Goal: Task Accomplishment & Management: Complete application form

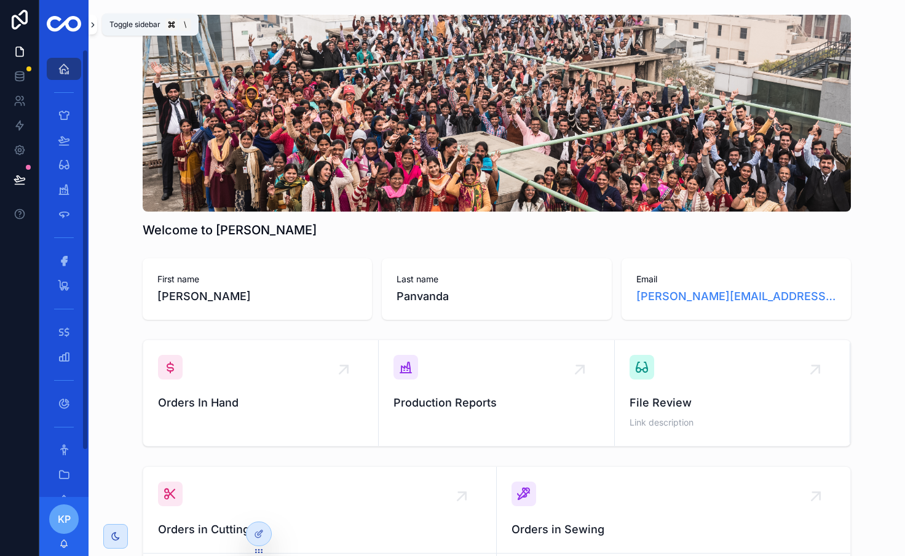
click at [95, 23] on icon "scrollable content" at bounding box center [93, 24] width 9 height 9
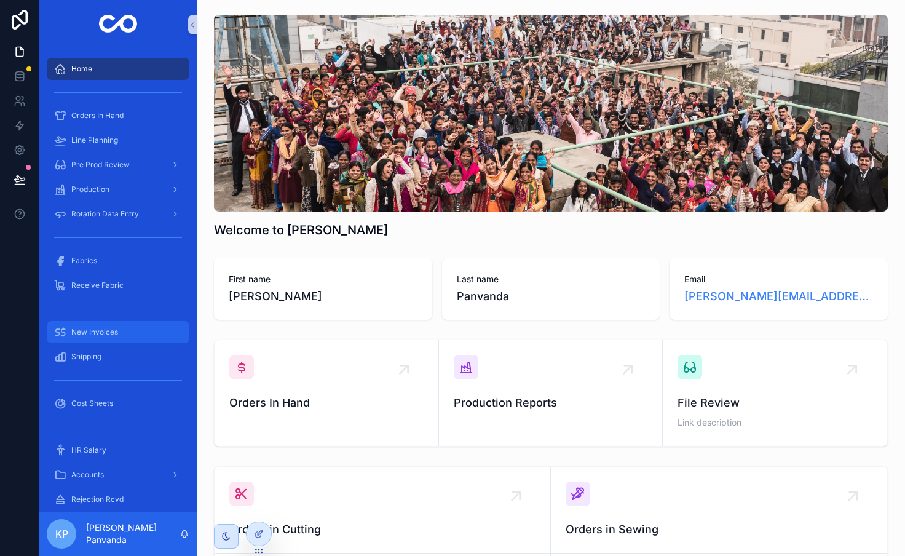
click at [109, 334] on span "New Invoices" at bounding box center [94, 332] width 47 height 10
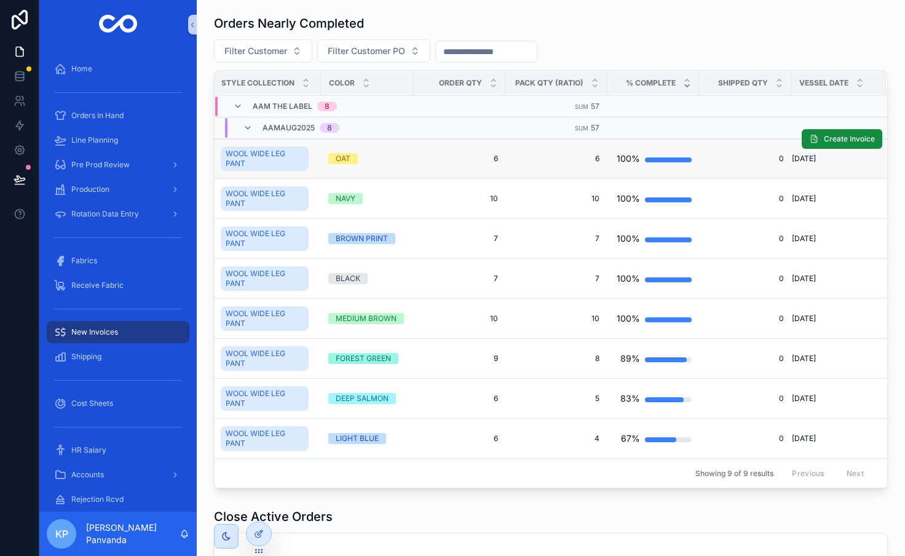
scroll to position [0, 210]
click at [836, 140] on span "Create Invoice" at bounding box center [849, 139] width 51 height 10
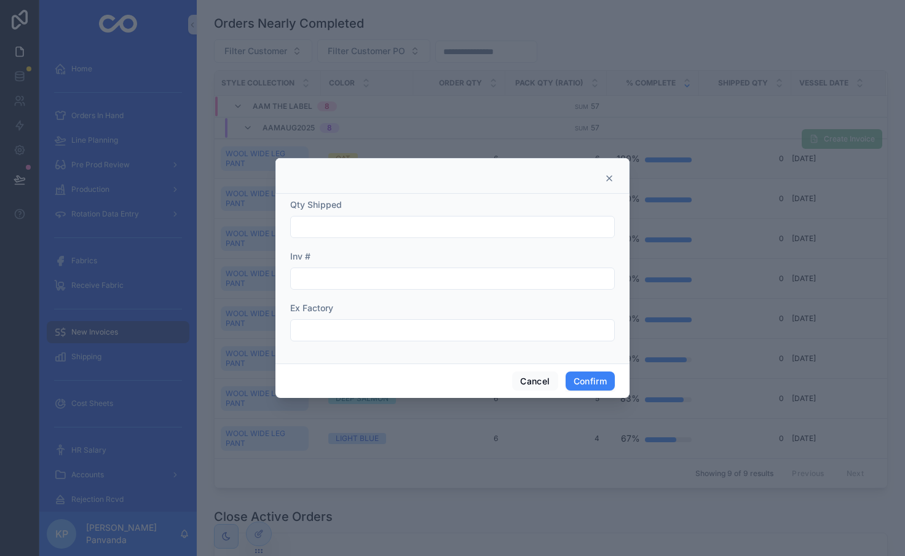
click at [607, 176] on icon at bounding box center [610, 178] width 10 height 10
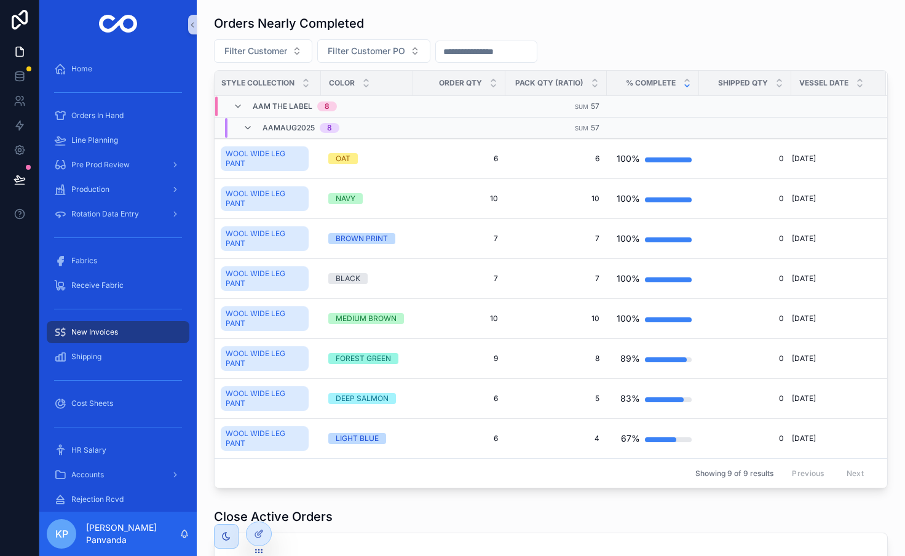
click at [0, 0] on span "scrollable content" at bounding box center [0, 0] width 0 height 0
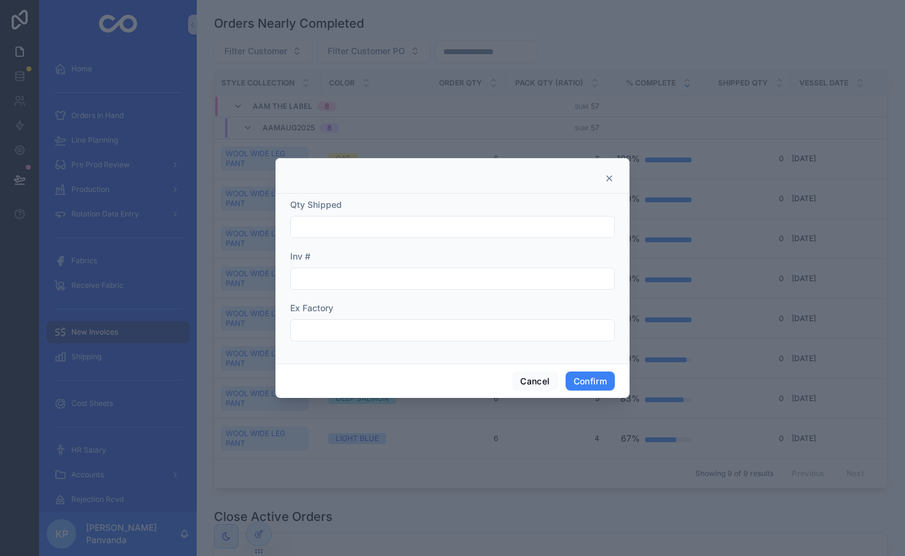
click at [359, 223] on input "text" at bounding box center [452, 226] width 323 height 17
type input "*"
type input "********"
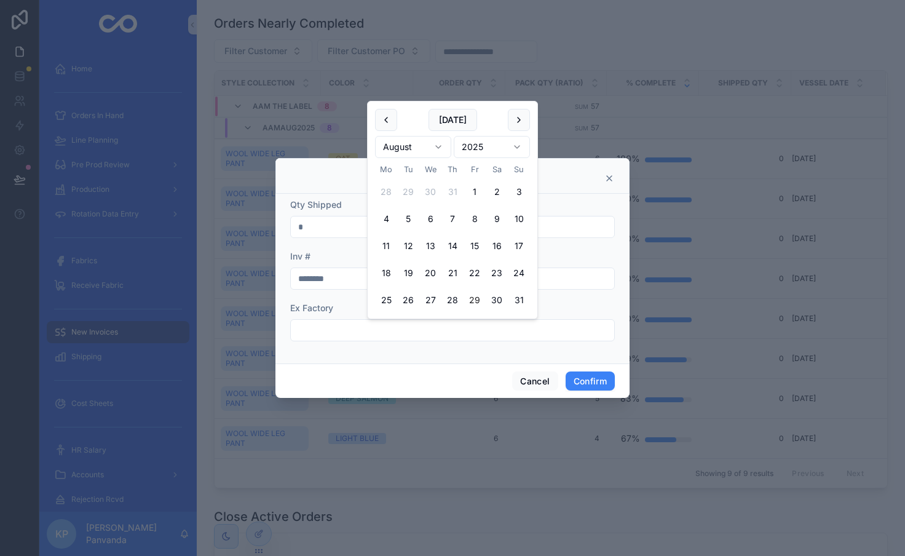
click at [349, 328] on input "text" at bounding box center [452, 330] width 323 height 17
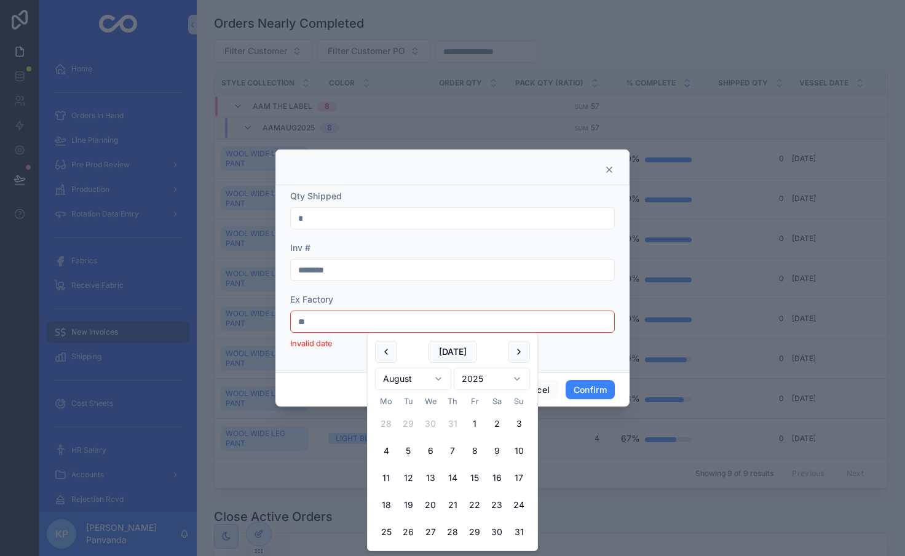
click at [407, 529] on button "26" at bounding box center [408, 532] width 22 height 22
type input "*********"
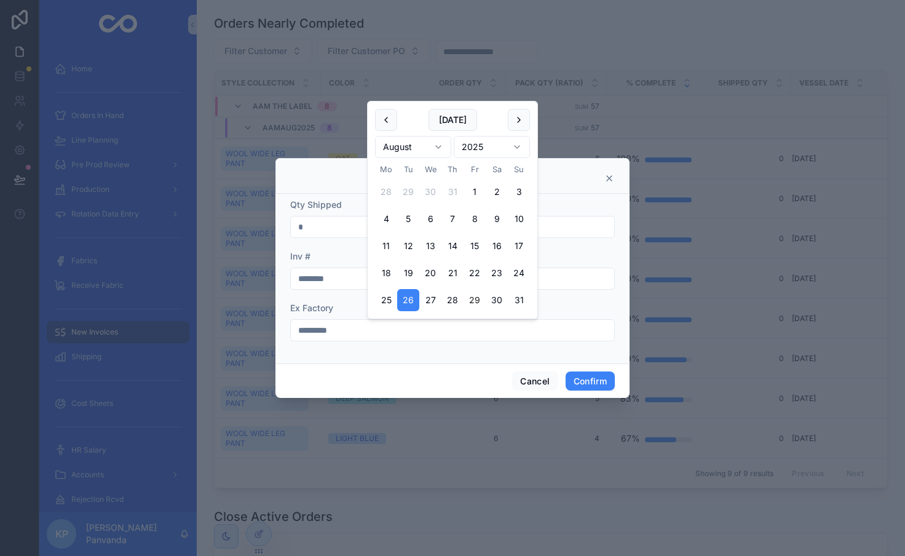
click at [406, 370] on div "Cancel Confirm" at bounding box center [453, 380] width 354 height 35
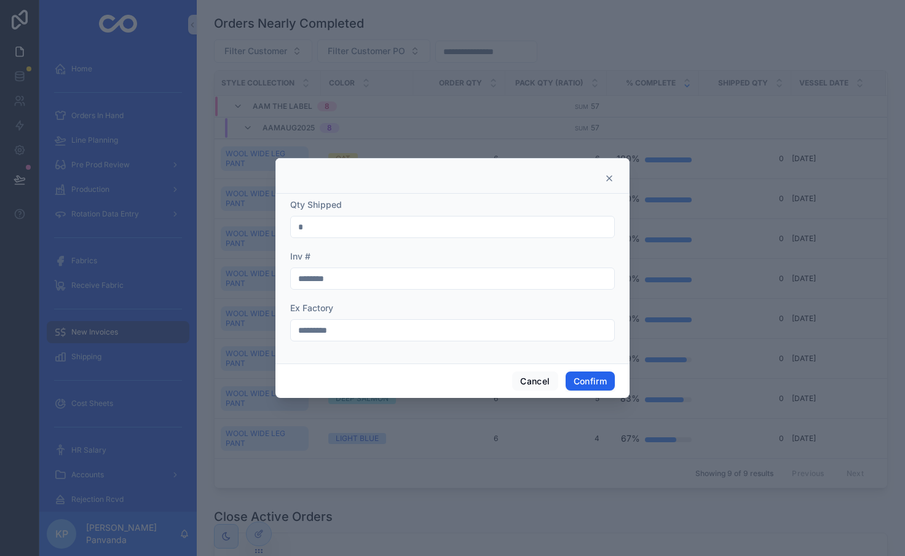
click at [576, 376] on button "Confirm" at bounding box center [590, 381] width 49 height 20
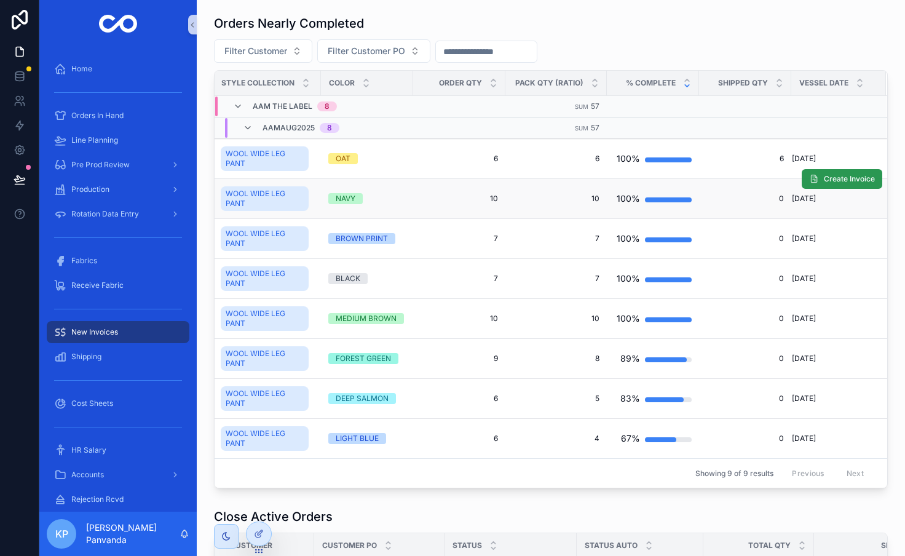
click at [842, 183] on span "Create Invoice" at bounding box center [849, 179] width 51 height 10
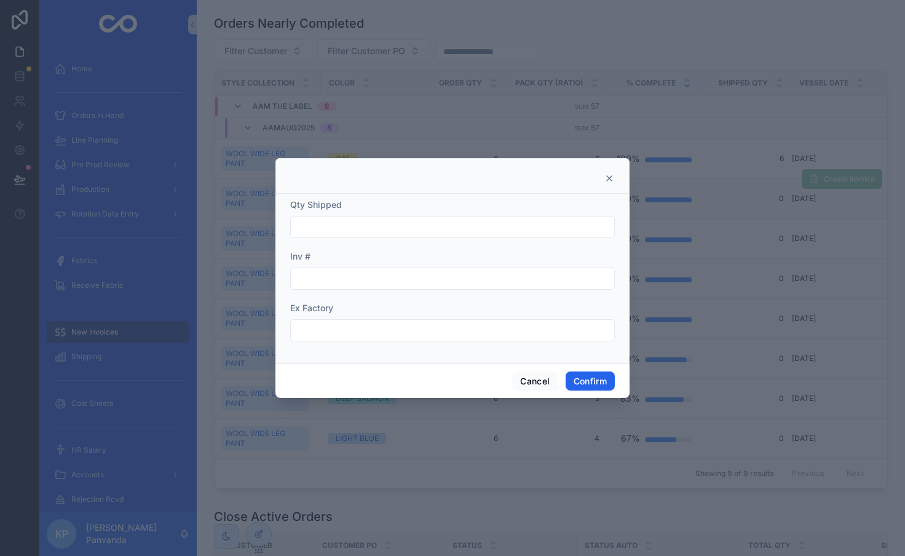
click at [604, 381] on button "Confirm" at bounding box center [590, 381] width 49 height 20
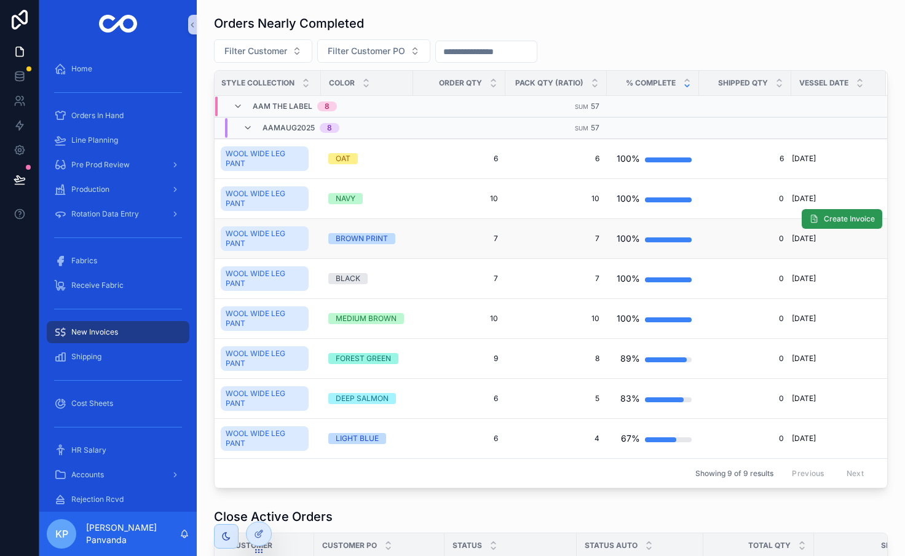
click at [846, 223] on span "Create Invoice" at bounding box center [849, 219] width 51 height 10
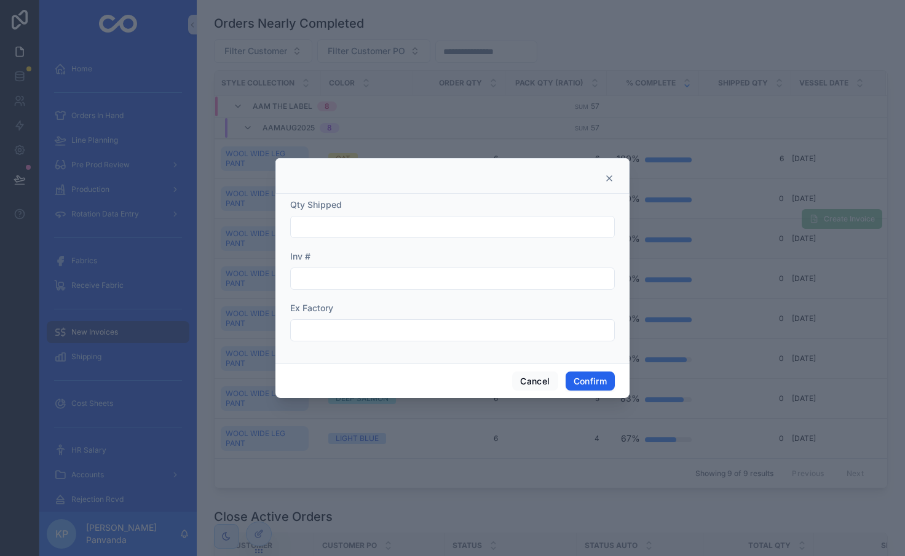
click at [593, 378] on button "Confirm" at bounding box center [590, 381] width 49 height 20
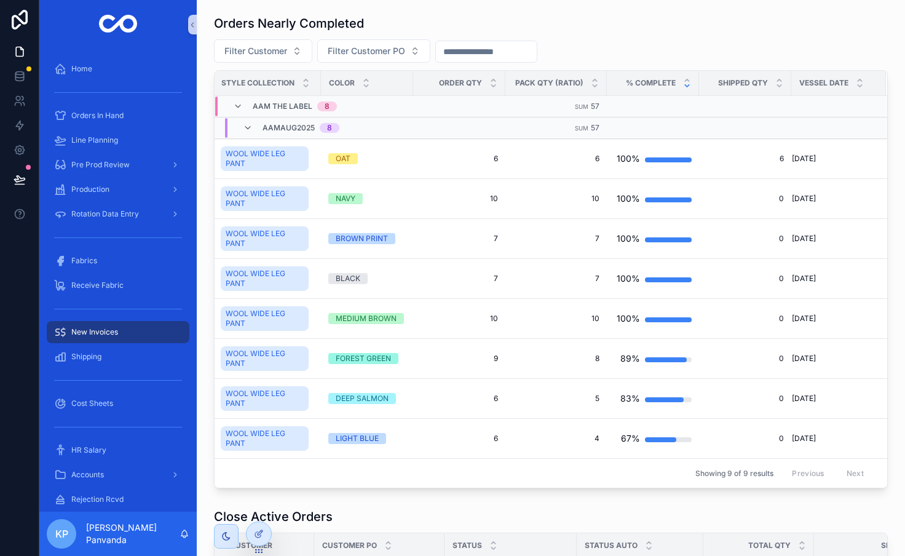
click at [0, 0] on span "Create Invoice" at bounding box center [0, 0] width 0 height 0
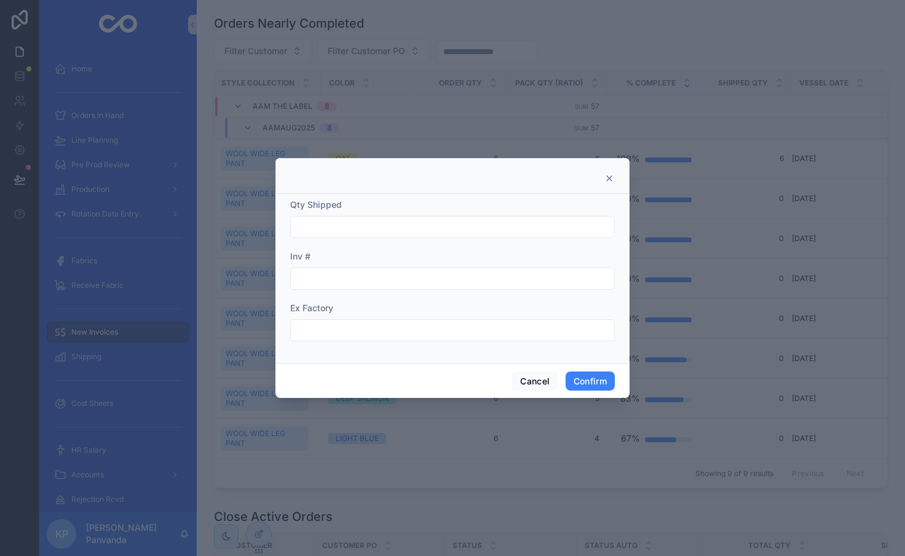
drag, startPoint x: 595, startPoint y: 380, endPoint x: 831, endPoint y: 338, distance: 240.4
click at [595, 379] on button "Confirm" at bounding box center [590, 381] width 49 height 20
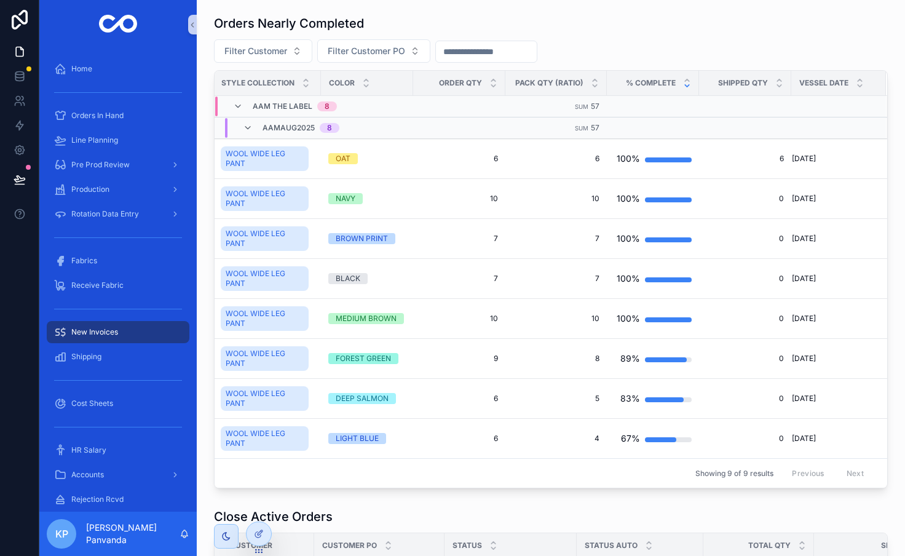
click at [0, 0] on span "Create Invoice" at bounding box center [0, 0] width 0 height 0
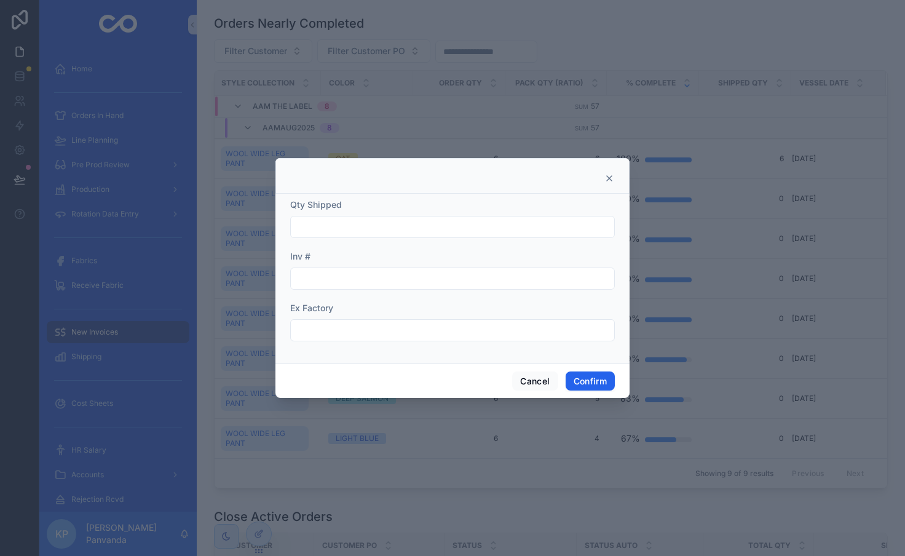
click at [599, 375] on button "Confirm" at bounding box center [590, 381] width 49 height 20
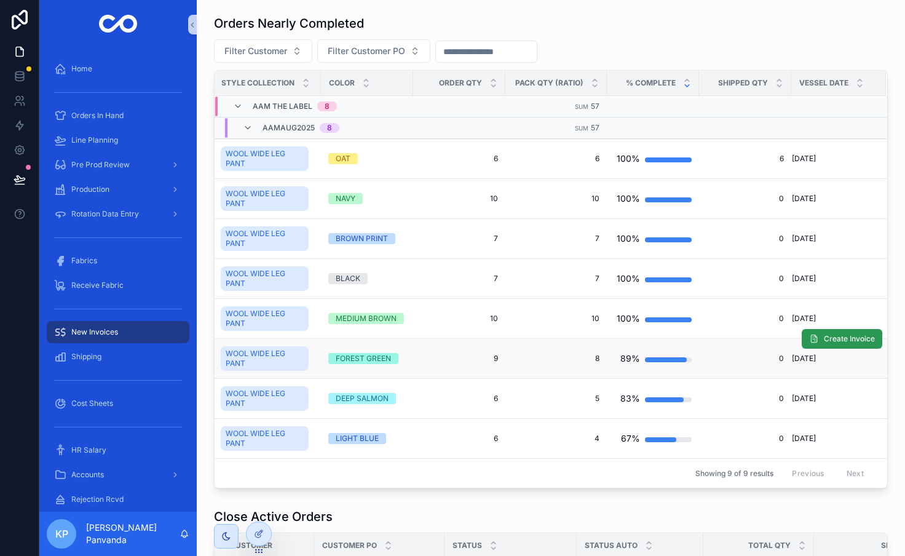
click at [857, 344] on button "Create Invoice" at bounding box center [842, 339] width 81 height 20
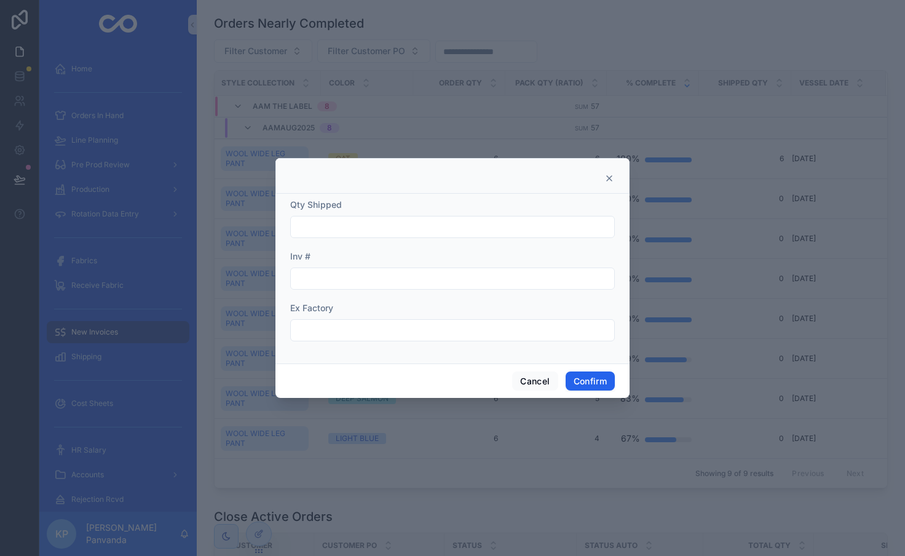
click at [575, 380] on button "Confirm" at bounding box center [590, 381] width 49 height 20
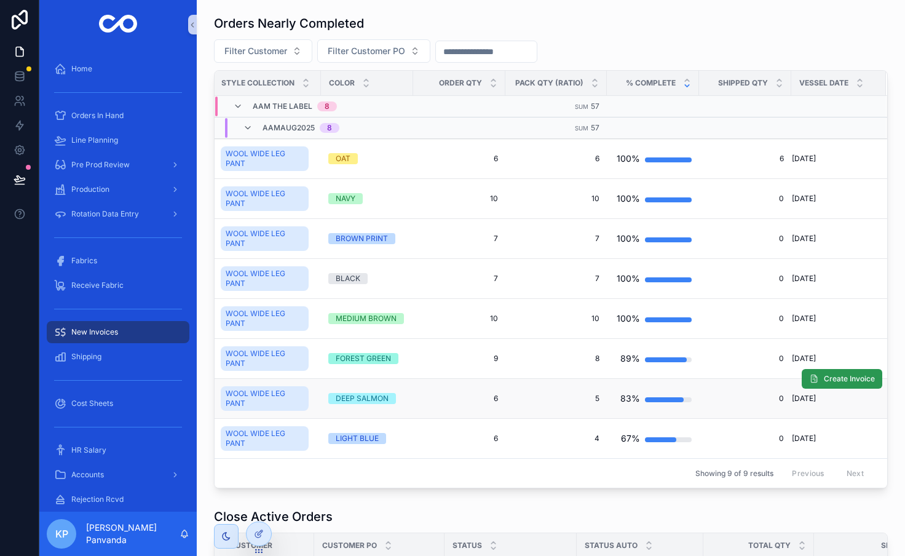
click at [854, 380] on span "Create Invoice" at bounding box center [849, 379] width 51 height 10
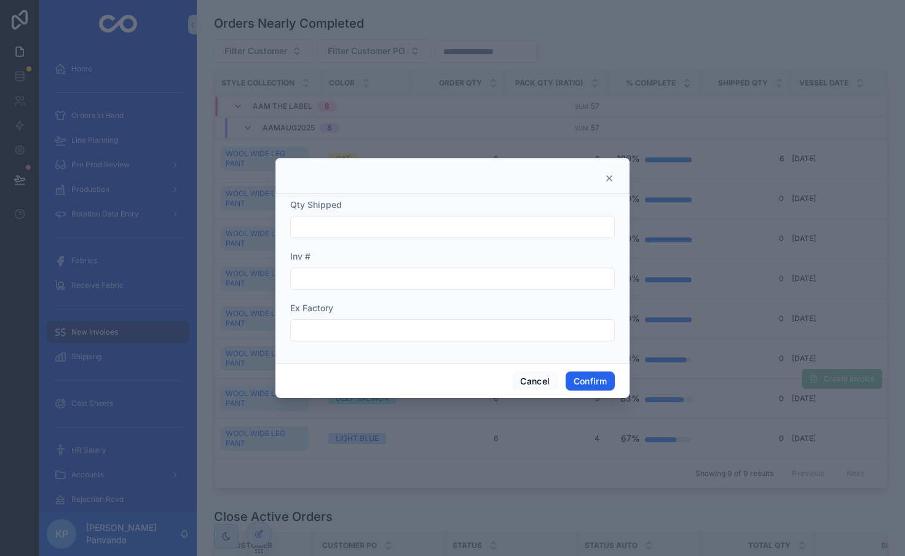
click at [594, 383] on button "Confirm" at bounding box center [590, 381] width 49 height 20
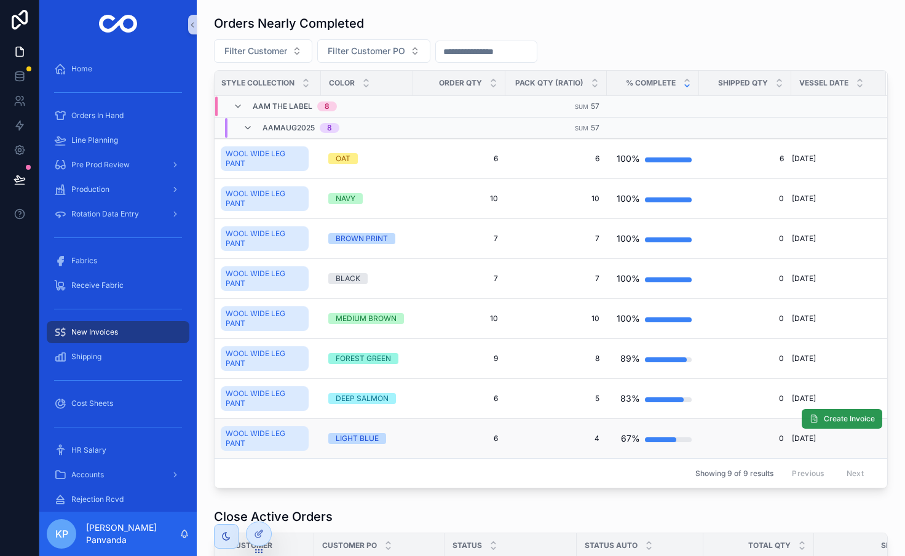
click at [858, 421] on span "Create Invoice" at bounding box center [849, 419] width 51 height 10
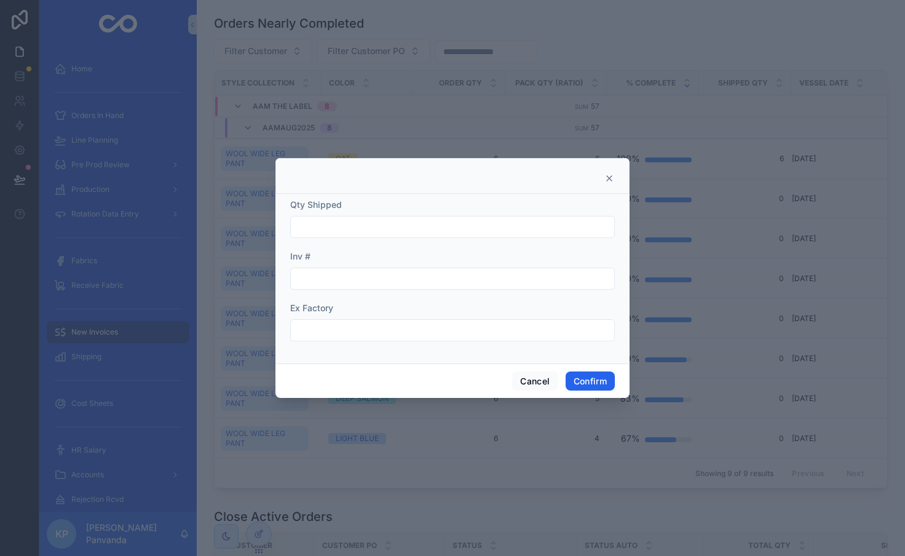
click at [601, 387] on button "Confirm" at bounding box center [590, 381] width 49 height 20
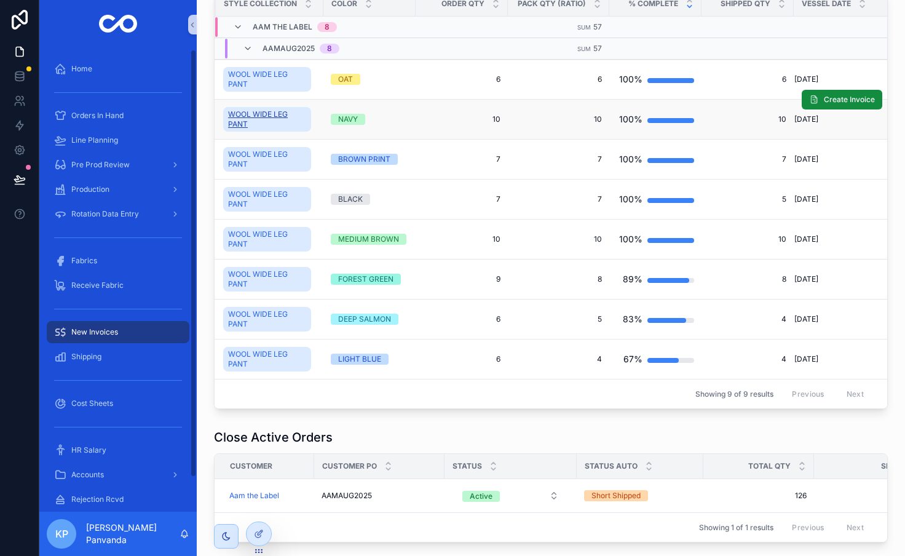
scroll to position [0, 208]
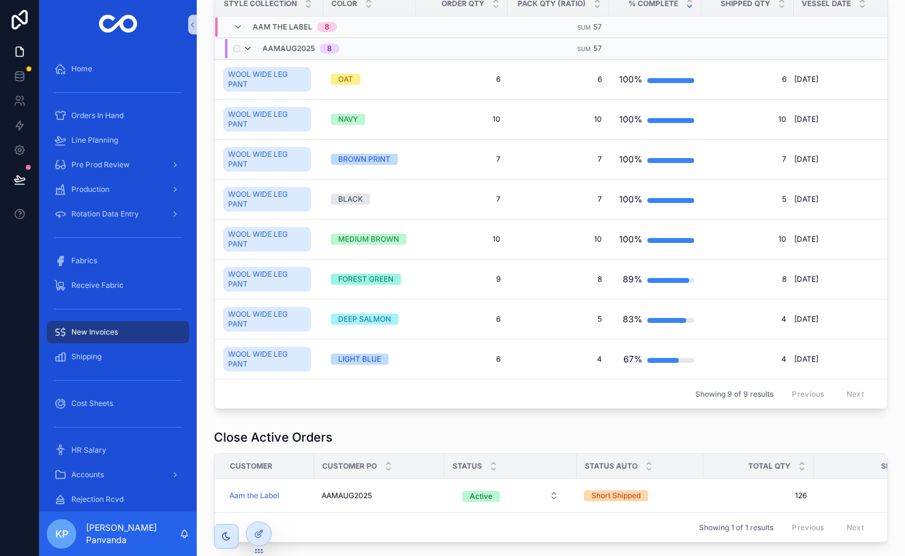
click at [249, 46] on icon "scrollable content" at bounding box center [248, 49] width 10 height 10
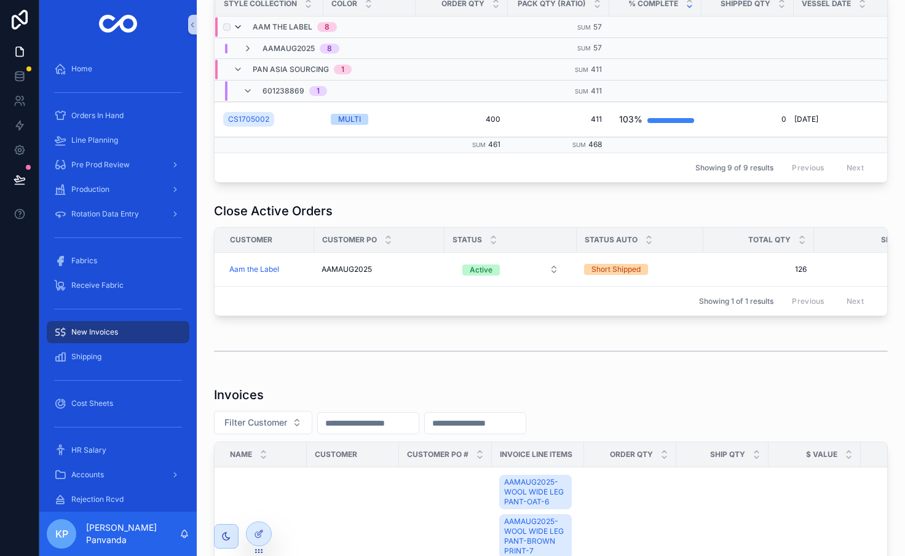
click at [237, 28] on icon "scrollable content" at bounding box center [238, 27] width 10 height 10
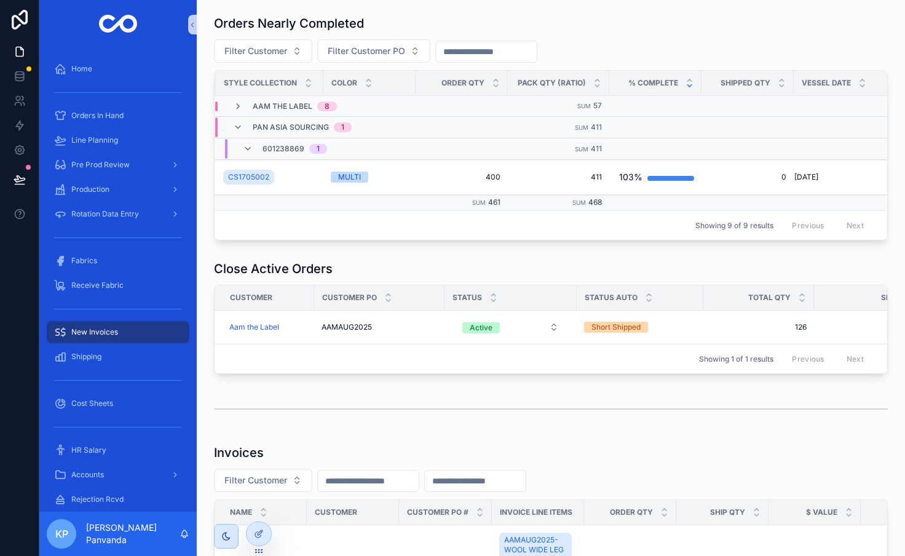
scroll to position [0, 0]
click at [239, 105] on icon "scrollable content" at bounding box center [238, 106] width 10 height 10
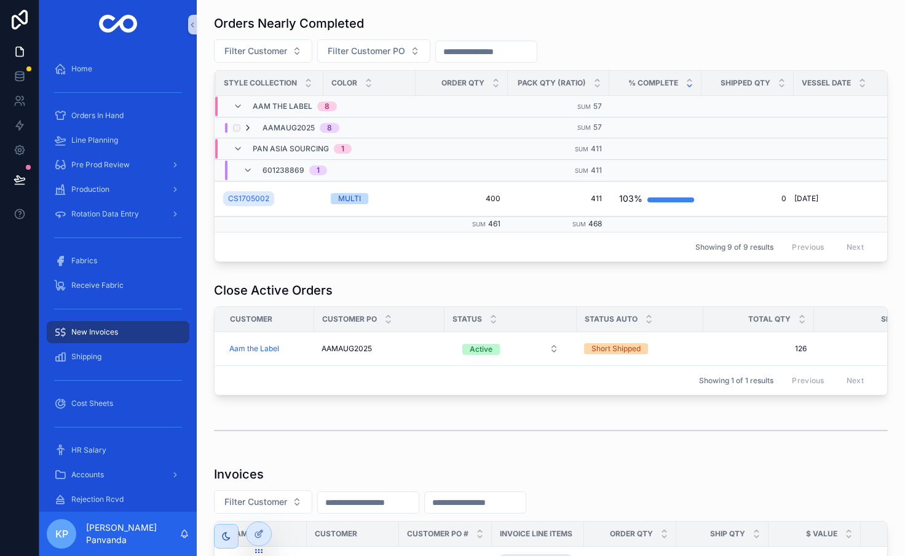
click at [245, 126] on icon "scrollable content" at bounding box center [248, 128] width 10 height 10
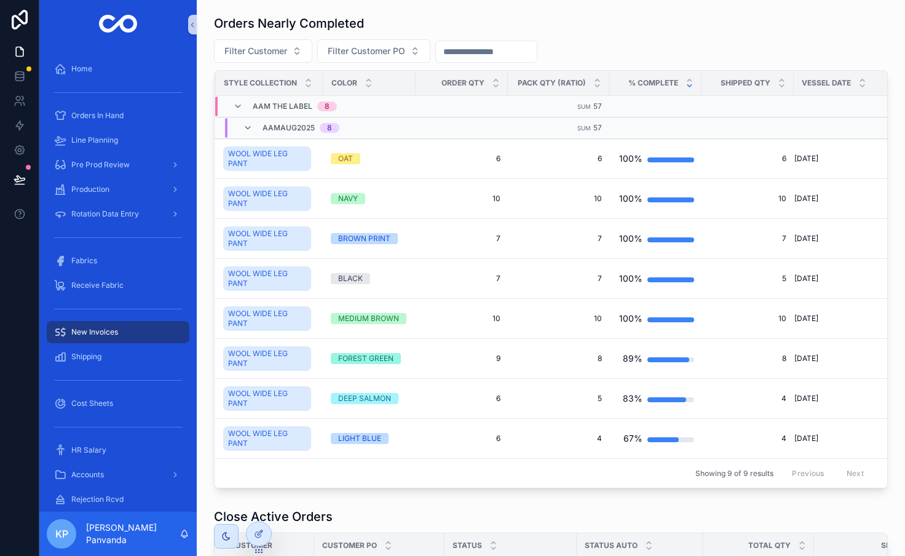
click at [245, 126] on icon "scrollable content" at bounding box center [248, 128] width 10 height 10
